Goal: Task Accomplishment & Management: Manage account settings

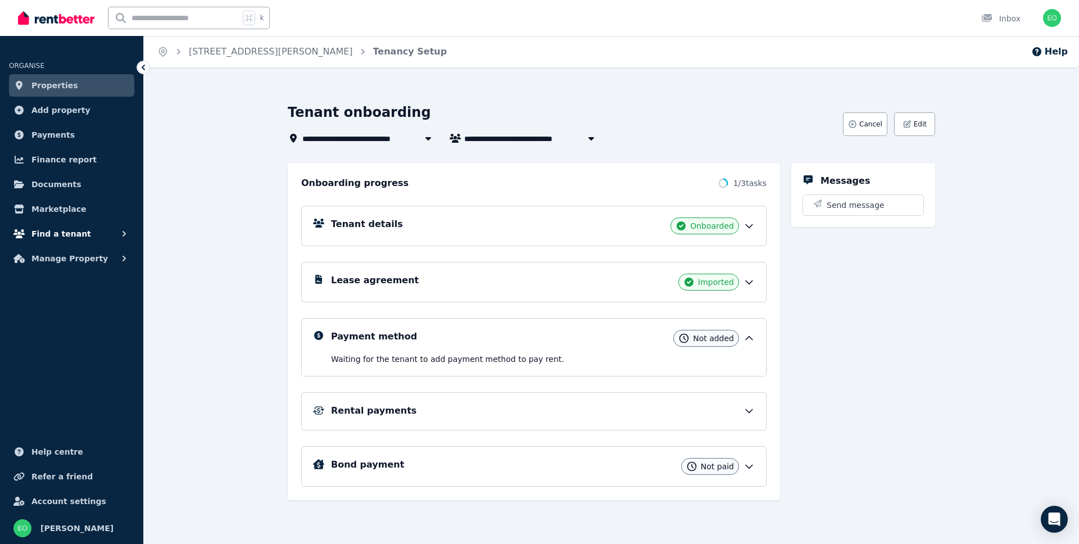
click at [60, 229] on span "Find a tenant" at bounding box center [61, 233] width 60 height 13
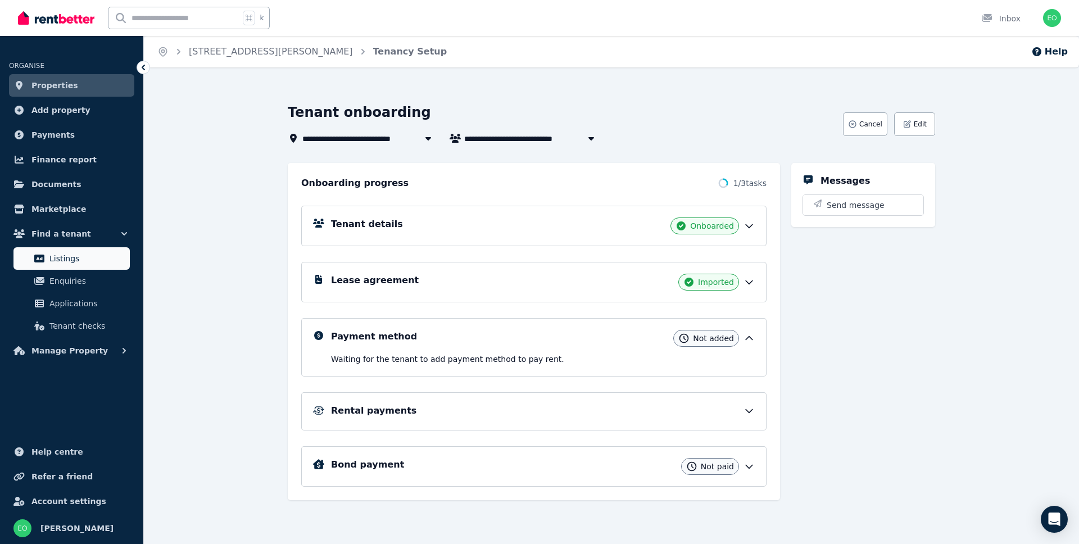
click at [66, 259] on span "Listings" at bounding box center [87, 258] width 76 height 13
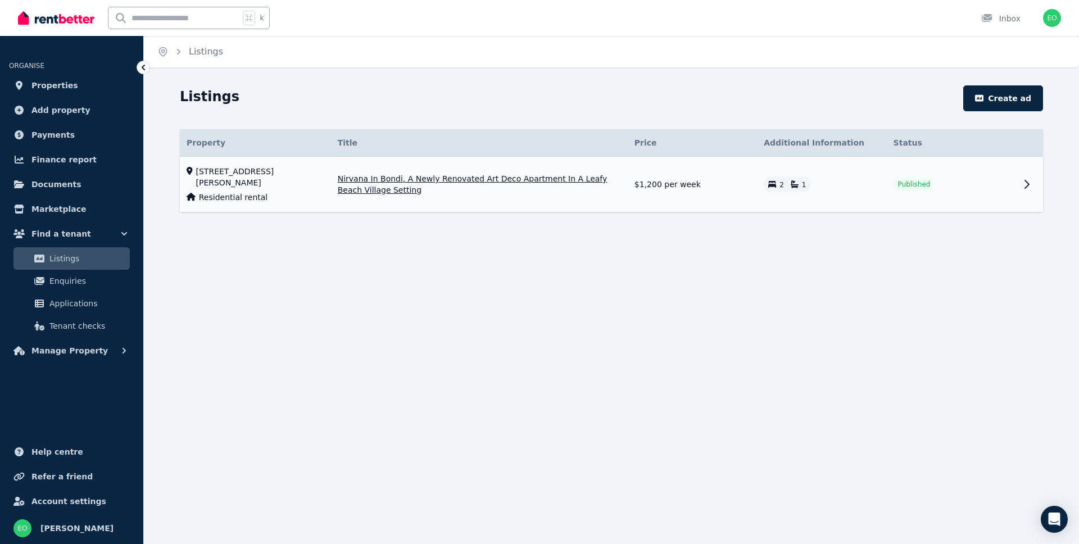
click at [1032, 185] on icon at bounding box center [1026, 184] width 13 height 13
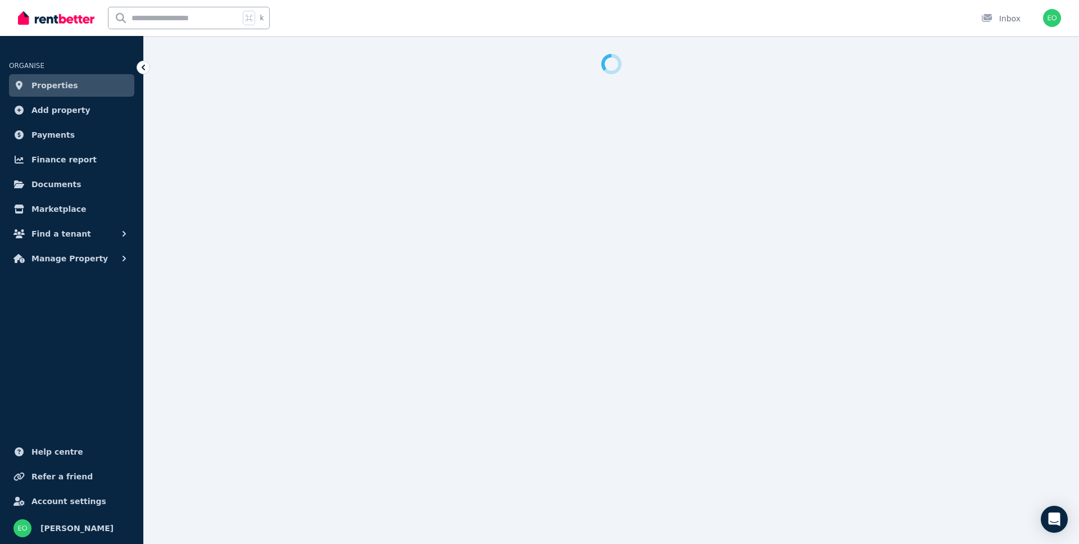
select select "**********"
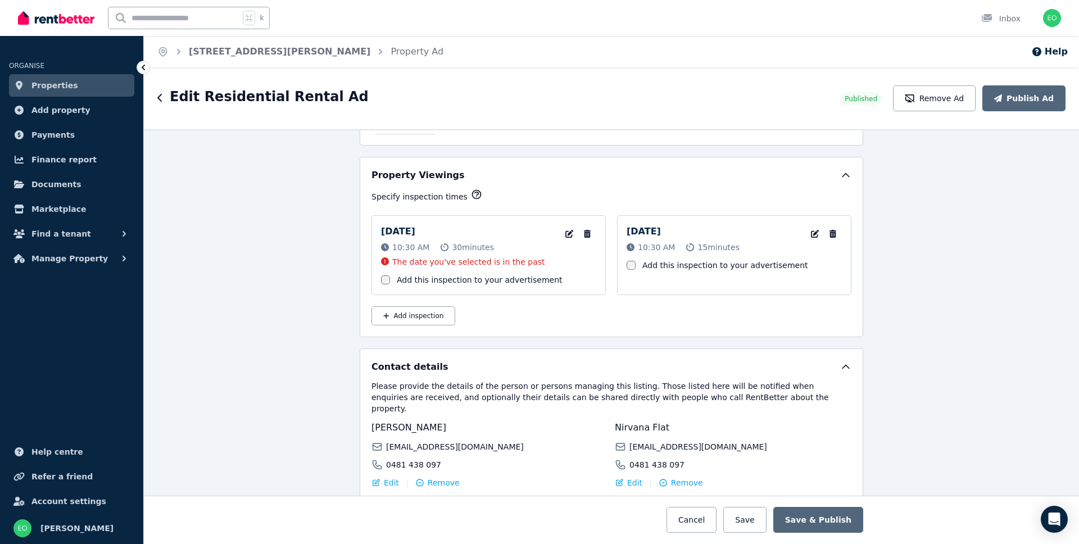
scroll to position [1786, 0]
click at [835, 232] on icon "button" at bounding box center [833, 233] width 7 height 8
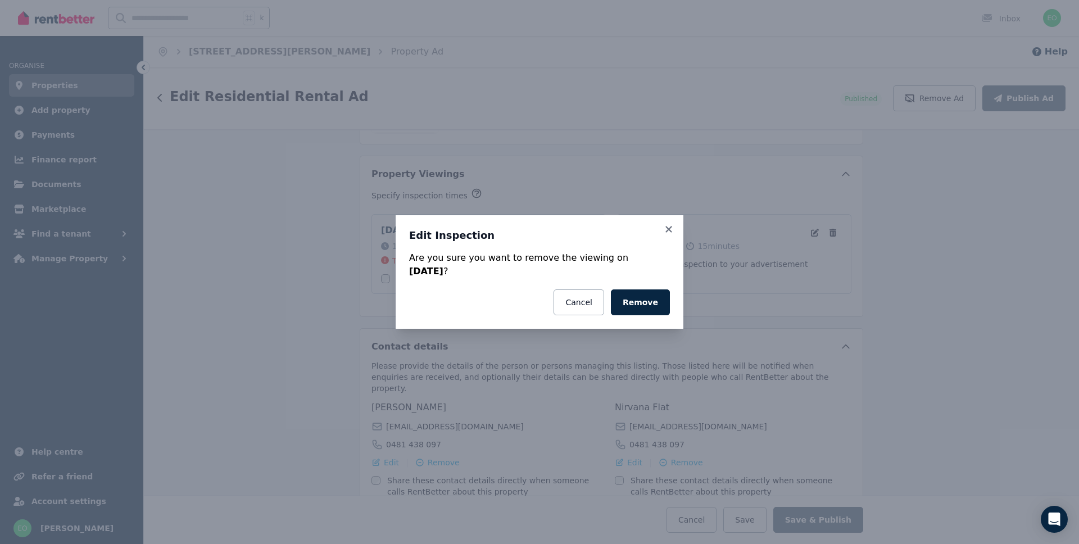
click at [642, 295] on button "Remove" at bounding box center [640, 302] width 59 height 26
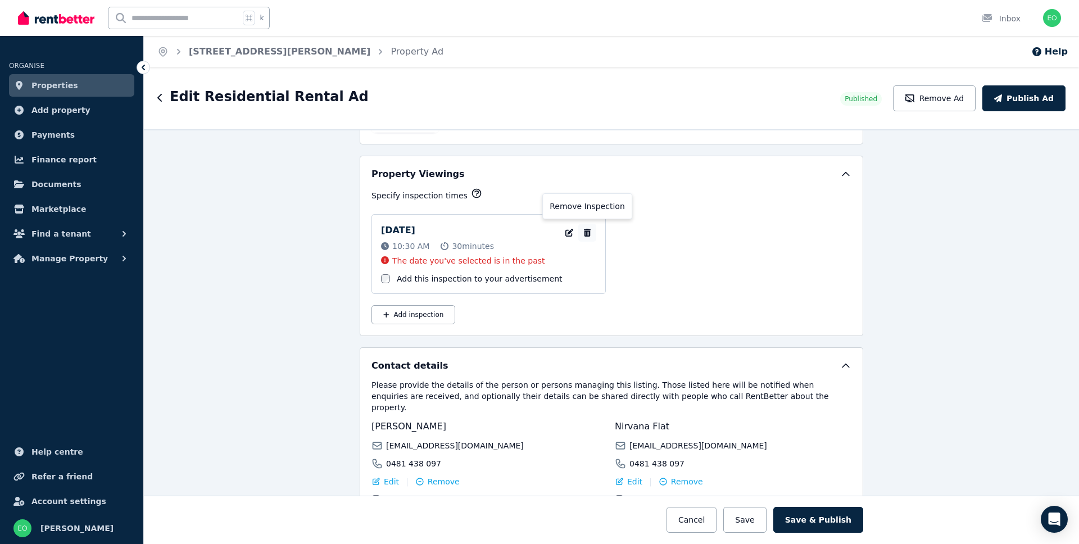
click at [589, 232] on icon "button" at bounding box center [587, 233] width 11 height 8
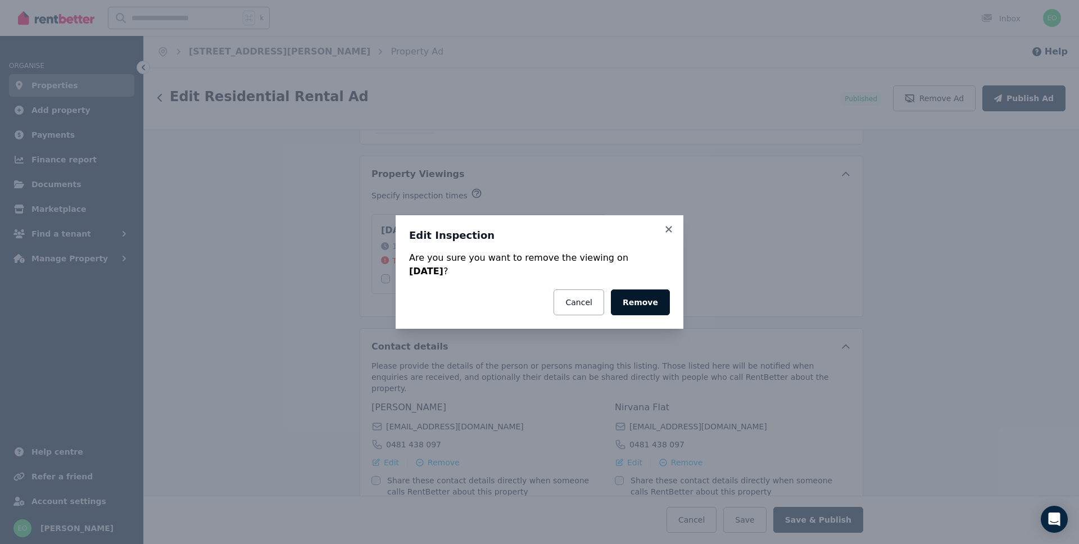
click at [639, 306] on button "Remove" at bounding box center [640, 302] width 59 height 26
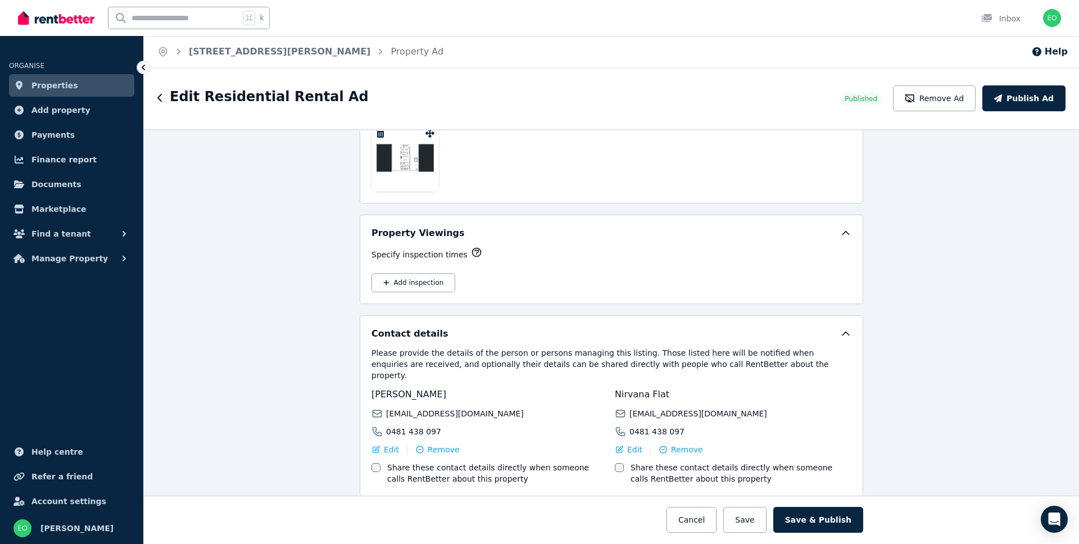
click at [816, 515] on button "Save & Publish" at bounding box center [818, 520] width 90 height 26
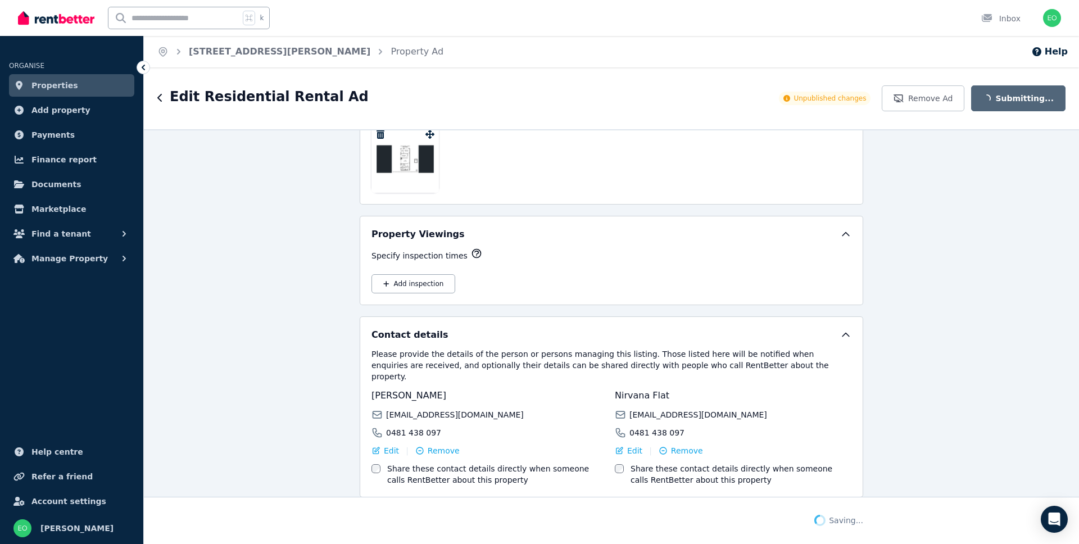
scroll to position [1727, 0]
